Goal: Task Accomplishment & Management: Manage account settings

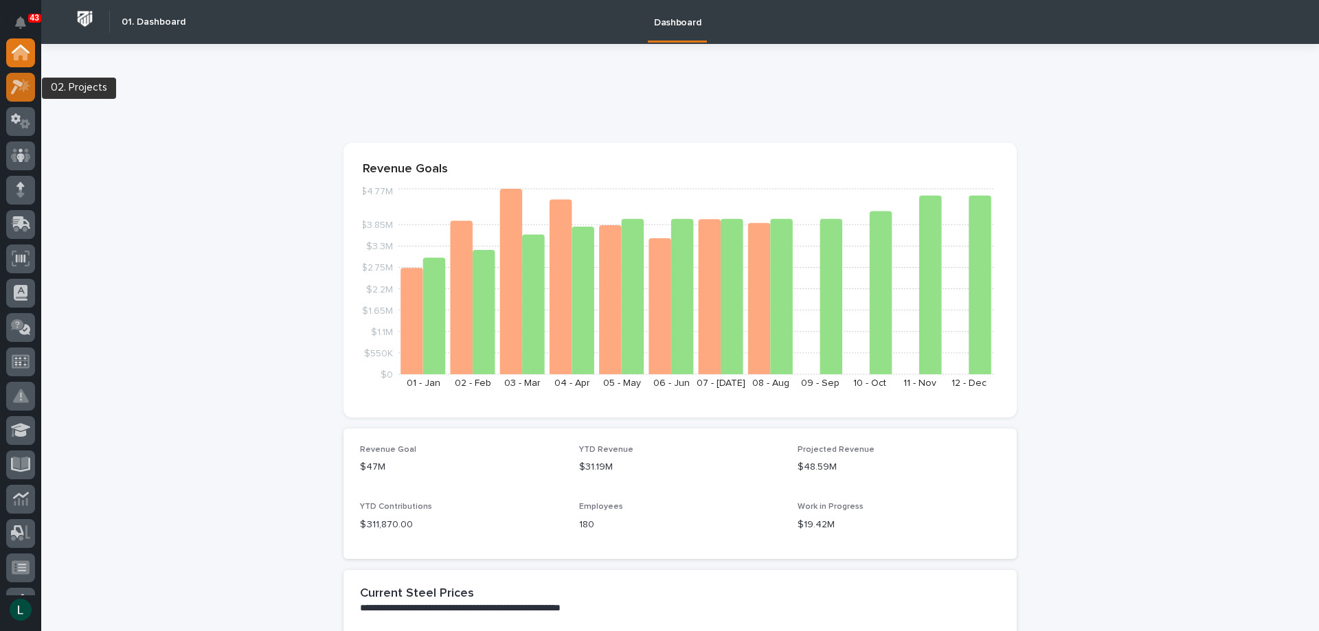
click at [17, 87] on icon at bounding box center [21, 87] width 20 height 16
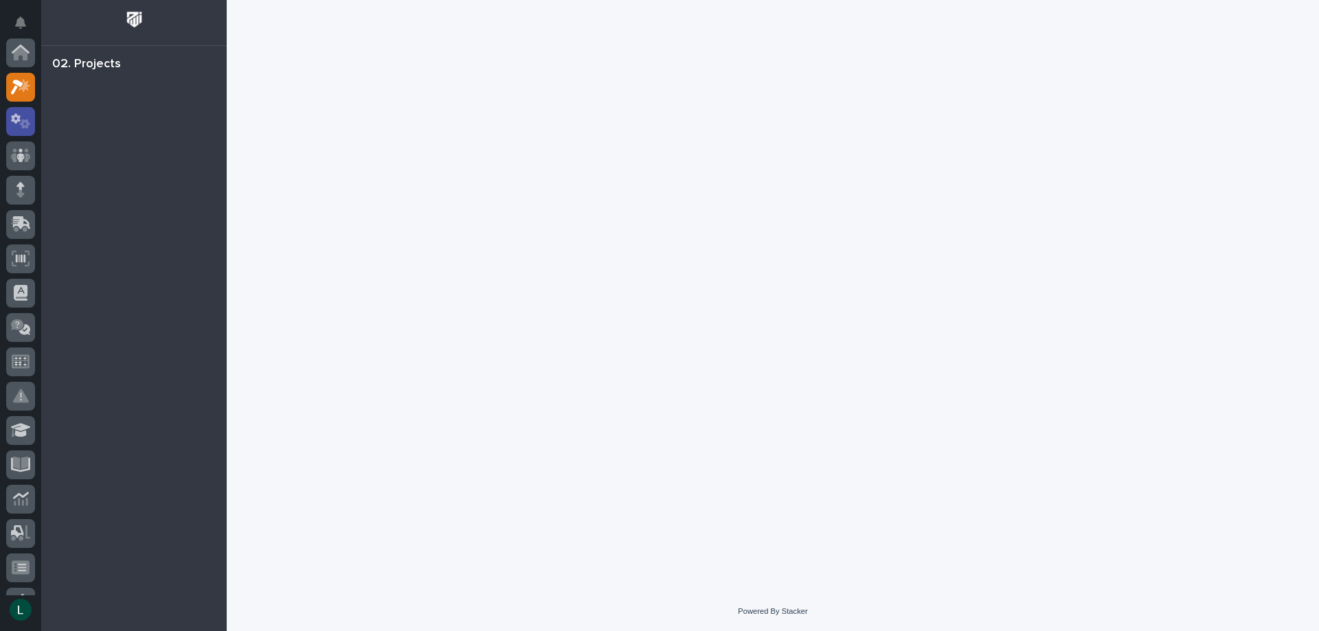
scroll to position [34, 0]
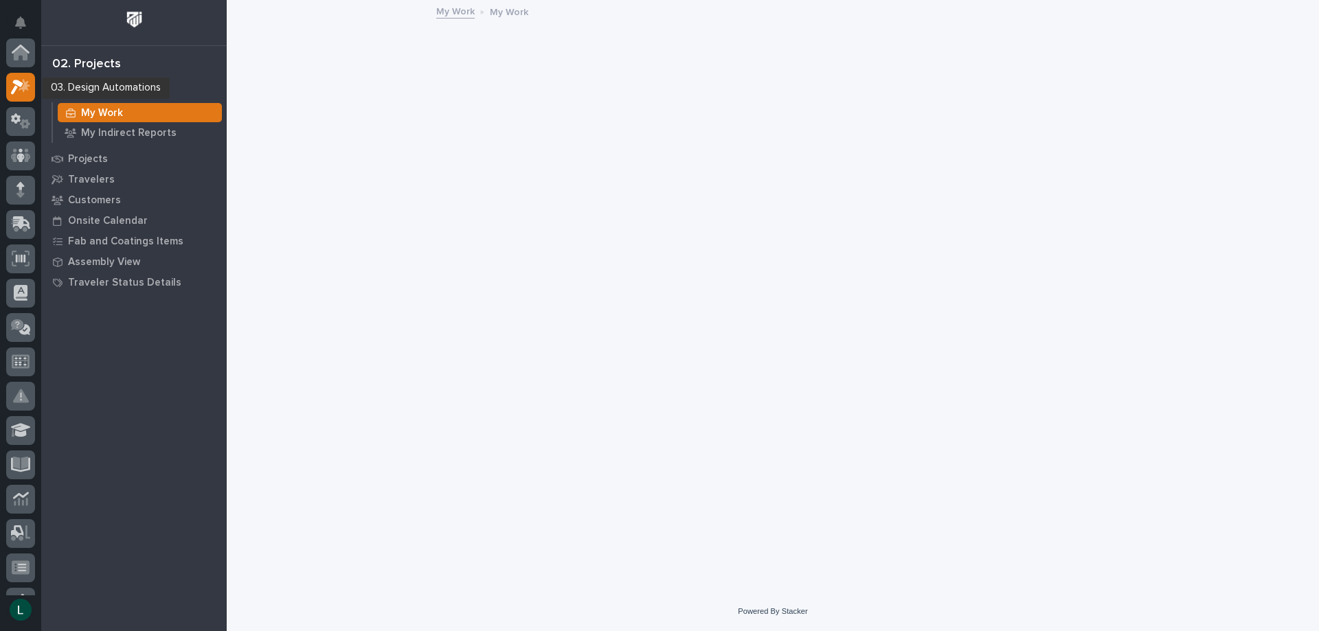
scroll to position [34, 0]
